Goal: Task Accomplishment & Management: Manage account settings

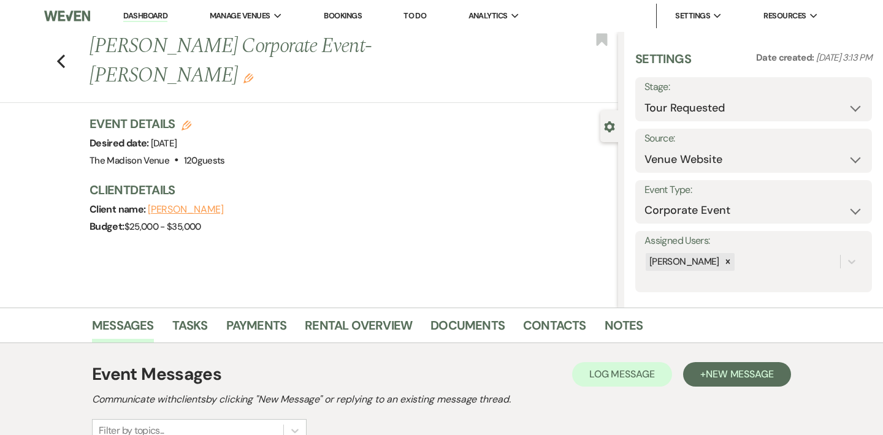
select select "2"
select select "5"
select select "9"
drag, startPoint x: 144, startPoint y: 21, endPoint x: 187, endPoint y: 10, distance: 44.3
click at [0, 0] on nav "Dashboard Manage Venues Expand The Madison Venue Bookings To Do Analytics Expan…" at bounding box center [441, 16] width 883 height 32
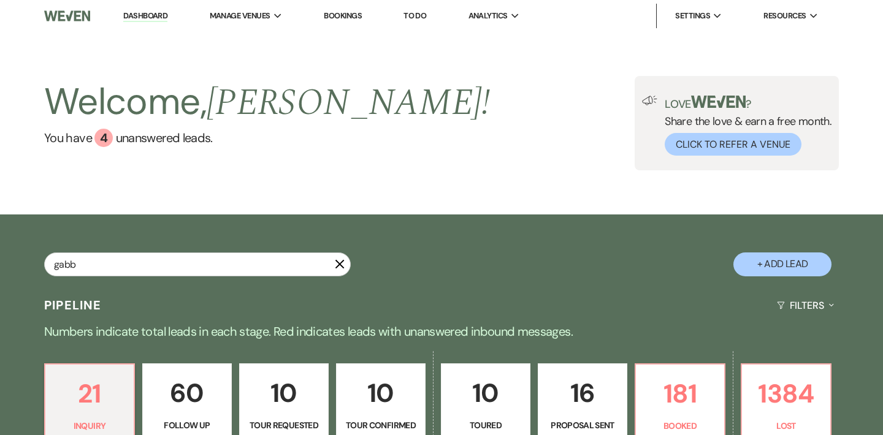
type input "gabby"
